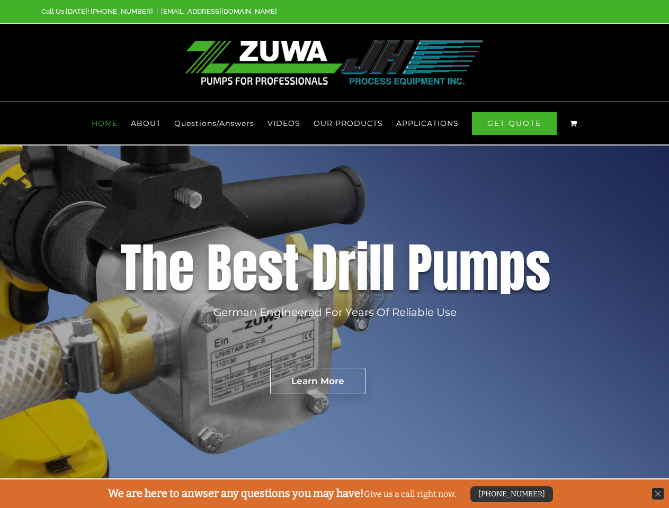
click at [334, 254] on div "D" at bounding box center [324, 267] width 26 height 53
click at [348, 123] on span "OUR PRODUCTS" at bounding box center [347, 123] width 69 height 7
click at [427, 123] on span "APPLICATIONS" at bounding box center [427, 123] width 62 height 7
click at [334, 312] on rs-layer "German Engineered For Years Of Reliable Use" at bounding box center [334, 312] width 243 height 16
click at [317, 381] on rs-layer "Learn More" at bounding box center [317, 381] width 95 height 26
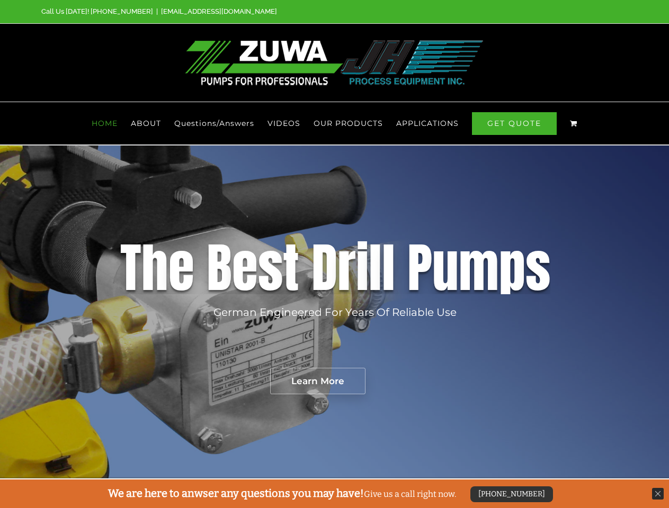
click at [510, 495] on div "[PHONE_NUMBER]" at bounding box center [511, 495] width 83 height 16
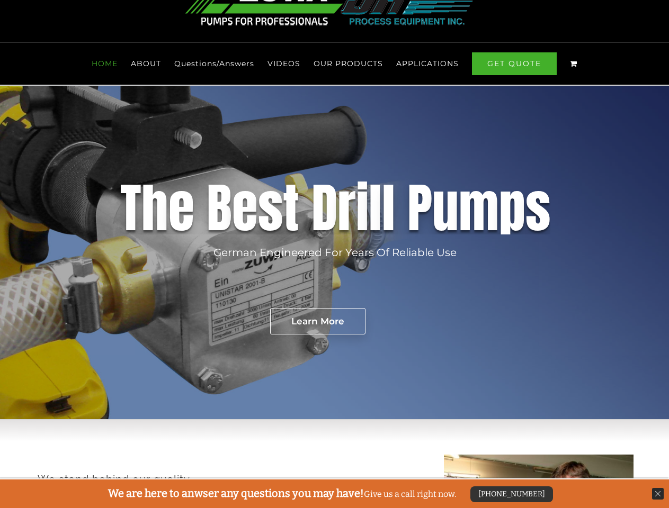
click at [658, 494] on img at bounding box center [658, 494] width 12 height 12
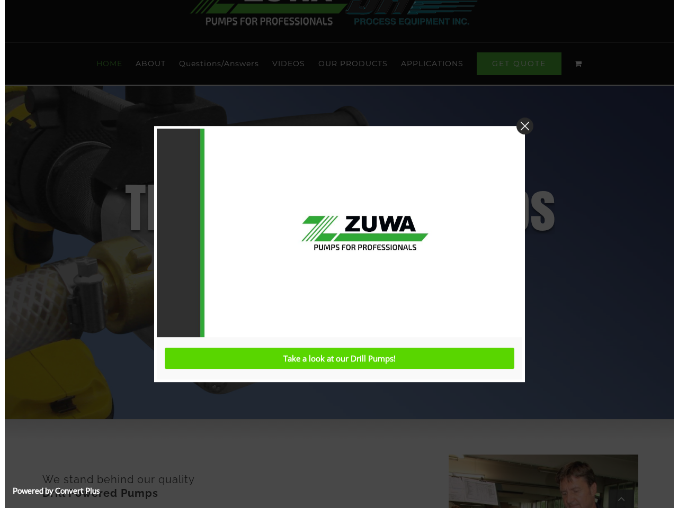
scroll to position [479, 0]
